Goal: Use online tool/utility: Utilize a website feature to perform a specific function

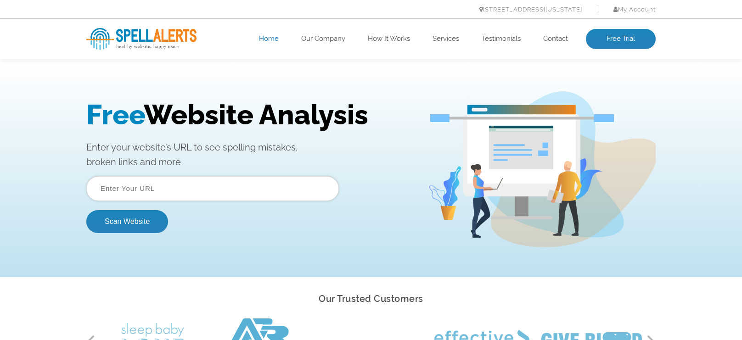
click at [223, 184] on input "text" at bounding box center [212, 188] width 252 height 25
paste input "[URL][DOMAIN_NAME]"
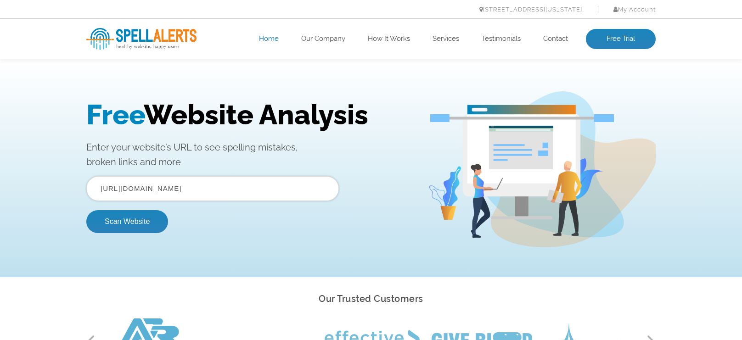
drag, startPoint x: 125, startPoint y: 190, endPoint x: 90, endPoint y: 184, distance: 35.3
click at [90, 185] on input "https://www.marlotpropertysolutions.co.uk/" at bounding box center [212, 188] width 252 height 25
type input "www.marlotpropertysolutions.co.uk/"
drag, startPoint x: 128, startPoint y: 236, endPoint x: 128, endPoint y: 226, distance: 10.1
click at [128, 236] on div "Free Website Analysis Enter your website’s URL to see spelling mistakes, broken…" at bounding box center [257, 170] width 342 height 142
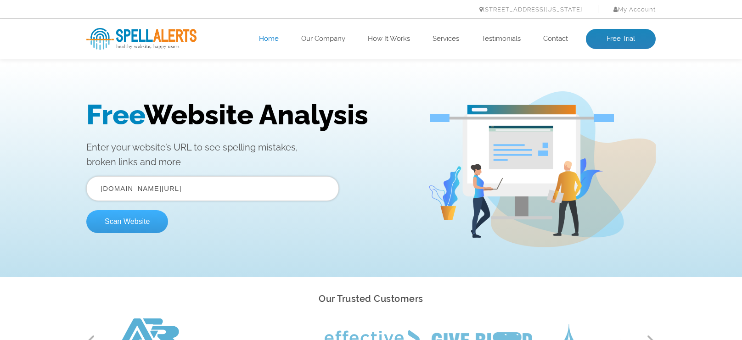
click at [129, 224] on button "Scan Website" at bounding box center [127, 221] width 82 height 23
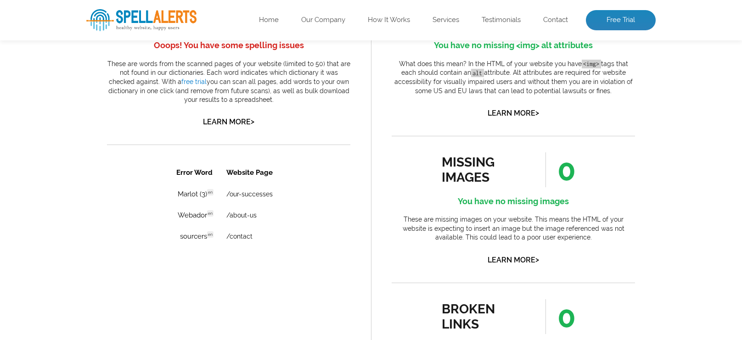
scroll to position [656, 0]
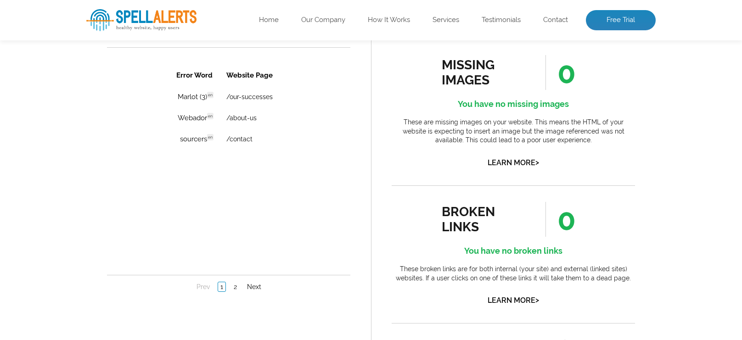
click at [239, 29] on link "Learn More >" at bounding box center [228, 24] width 51 height 9
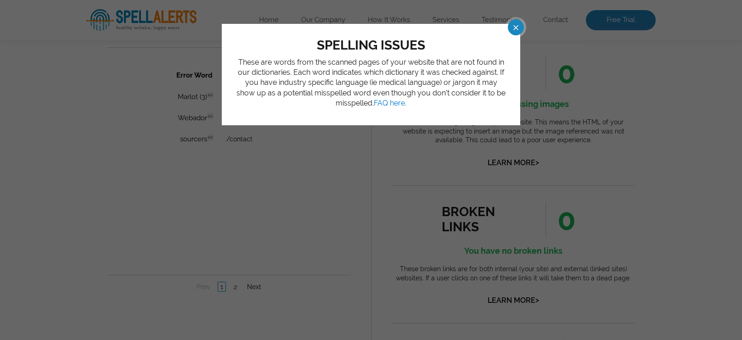
click at [515, 31] on span at bounding box center [507, 27] width 16 height 16
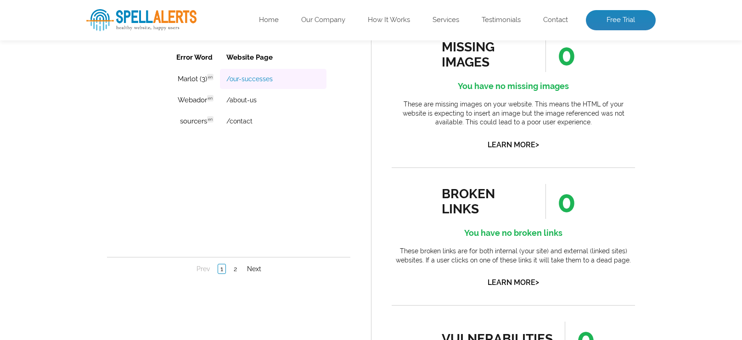
scroll to position [683, 0]
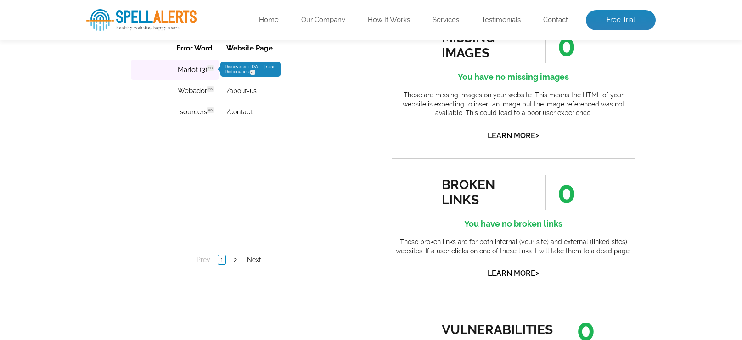
click at [186, 72] on td "Marlot (3) en Discovered: [DATE] scan Dictionaries: en" at bounding box center [175, 70] width 88 height 20
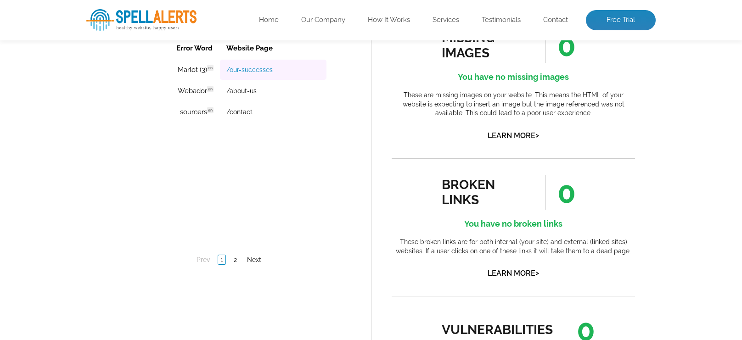
click at [238, 67] on link "/our-successes" at bounding box center [249, 69] width 46 height 7
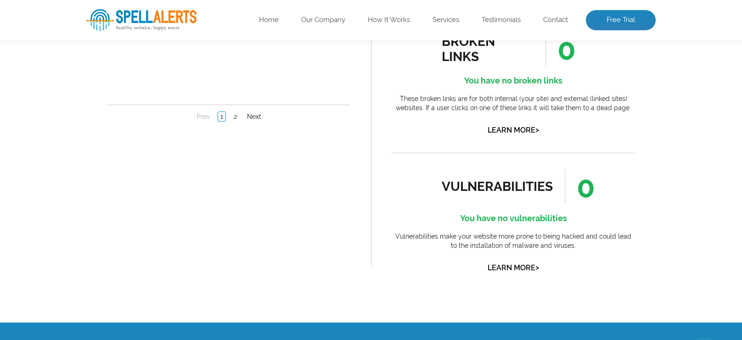
scroll to position [829, 0]
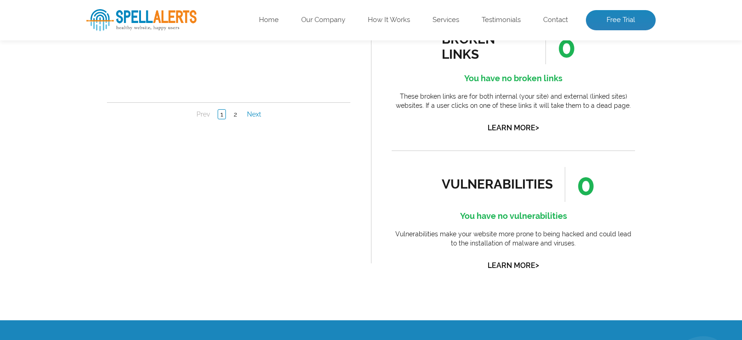
click at [251, 110] on link "Next" at bounding box center [254, 114] width 19 height 9
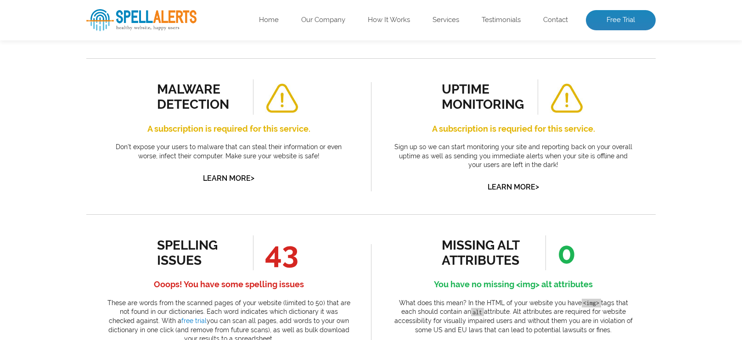
scroll to position [78, 0]
